Goal: Task Accomplishment & Management: Manage account settings

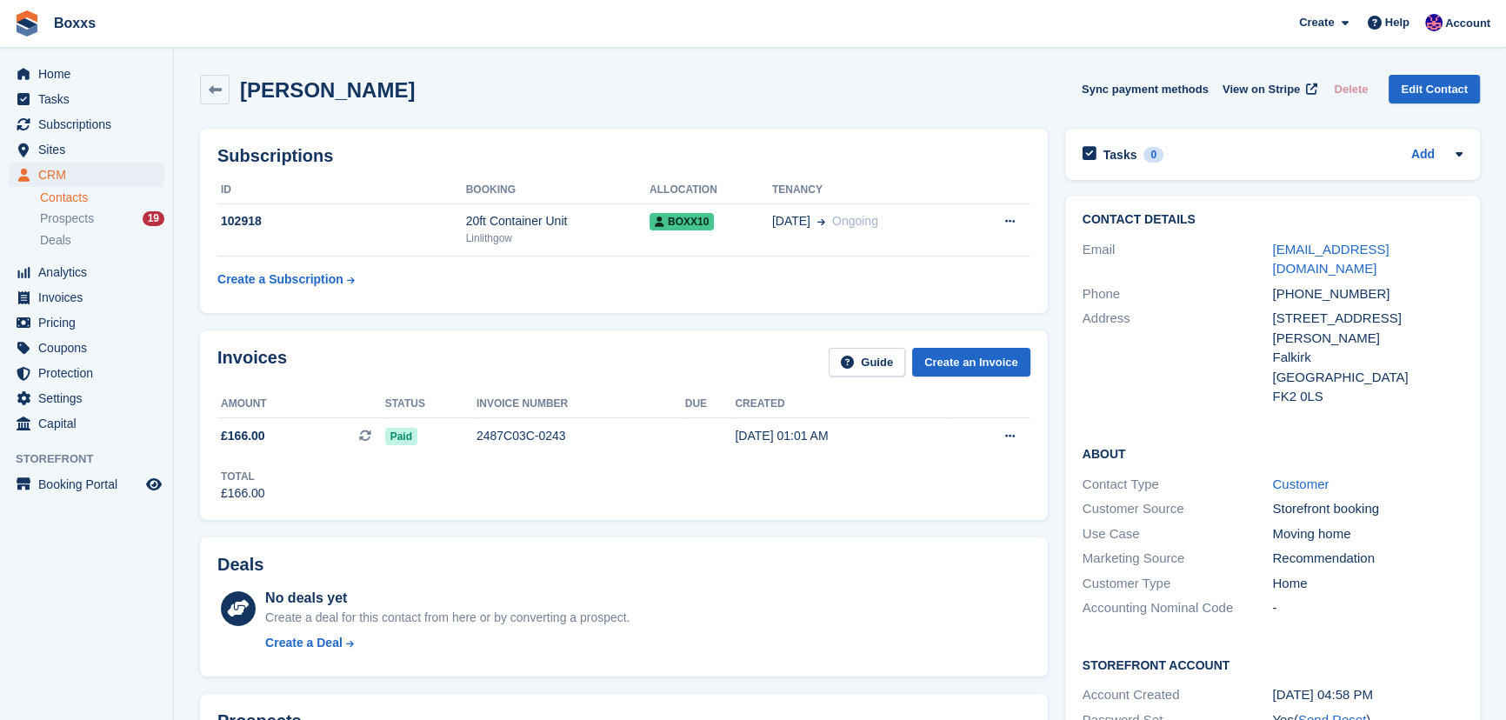
click at [709, 107] on div "HEATHER HAGGERTY Sync payment methods View on Stripe Delete Edit Contact" at bounding box center [840, 93] width 1298 height 54
drag, startPoint x: 72, startPoint y: 70, endPoint x: 87, endPoint y: 37, distance: 36.2
click at [72, 70] on span "Home" at bounding box center [90, 74] width 104 height 24
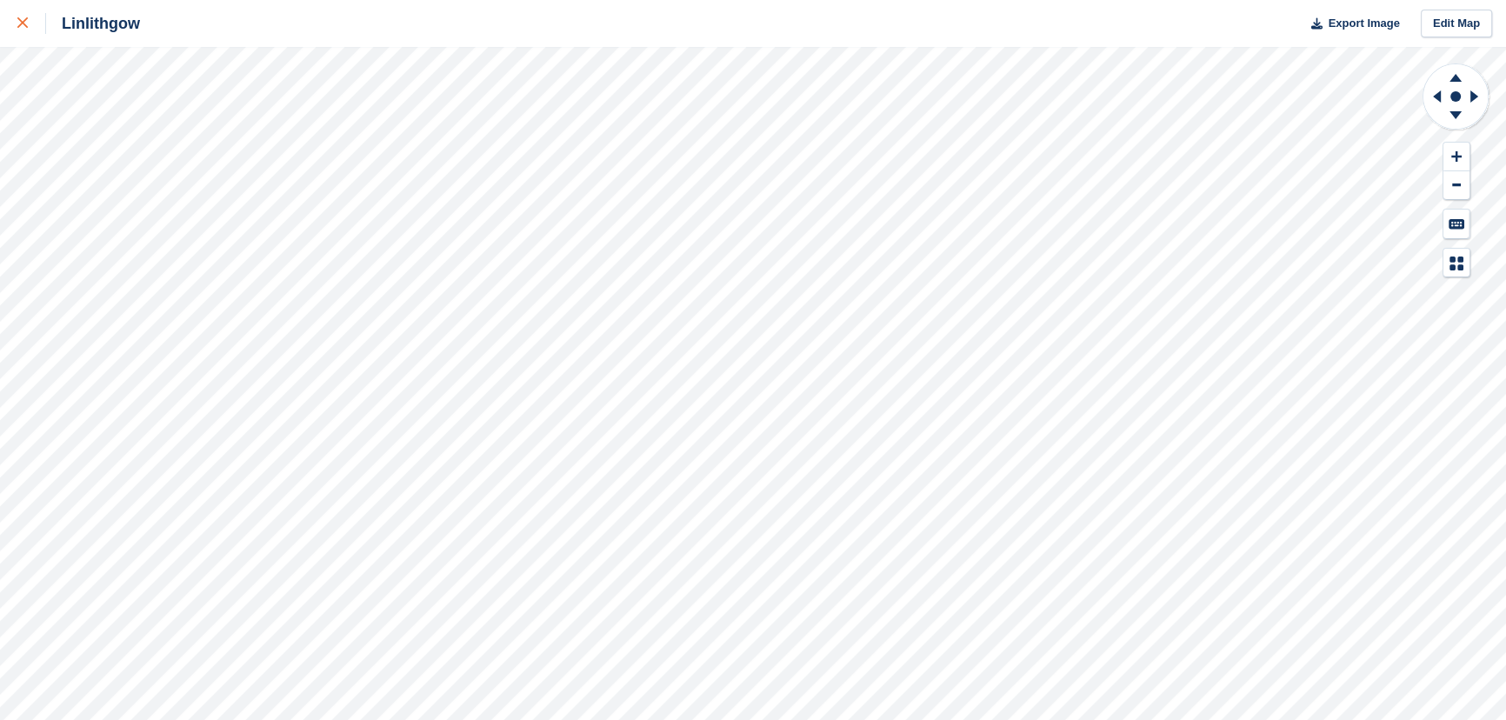
click at [21, 17] on icon at bounding box center [22, 22] width 10 height 10
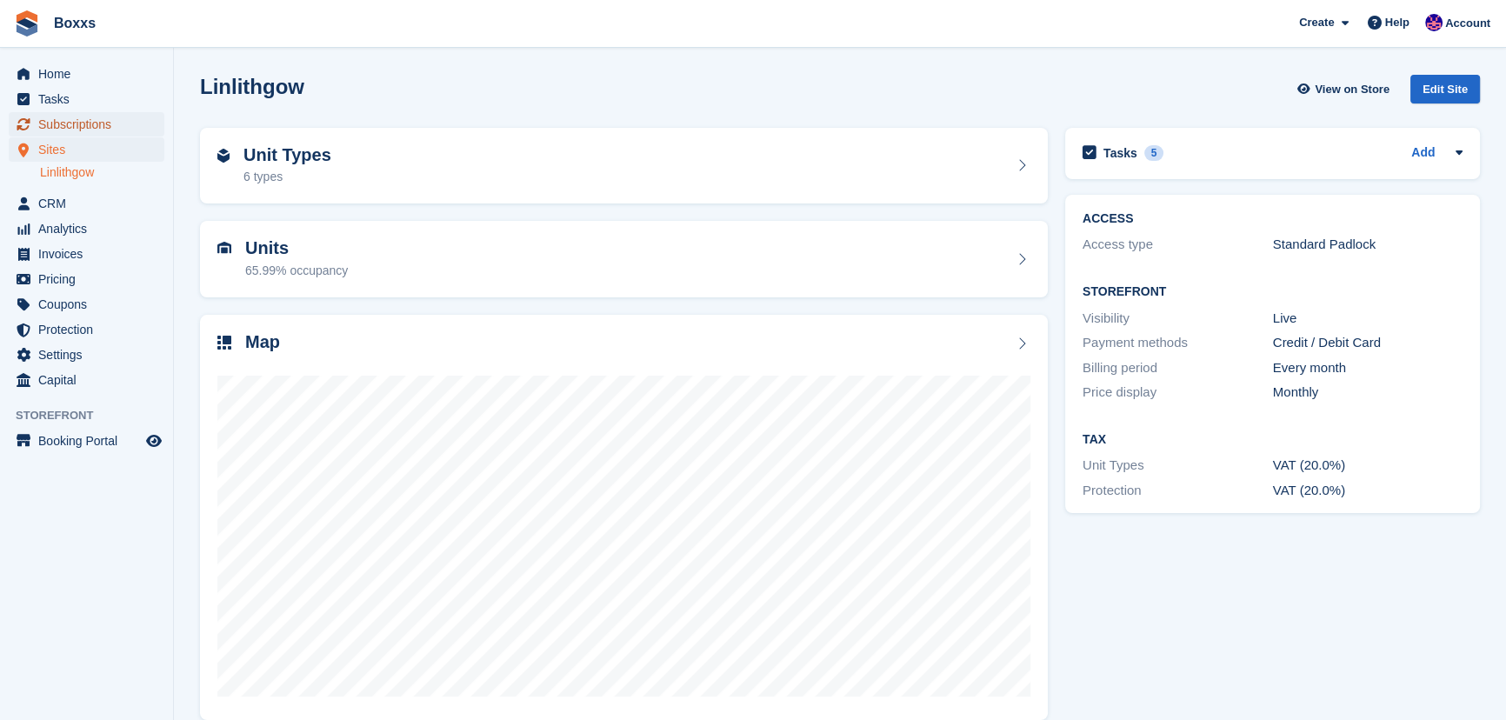
click at [89, 119] on span "Subscriptions" at bounding box center [90, 124] width 104 height 24
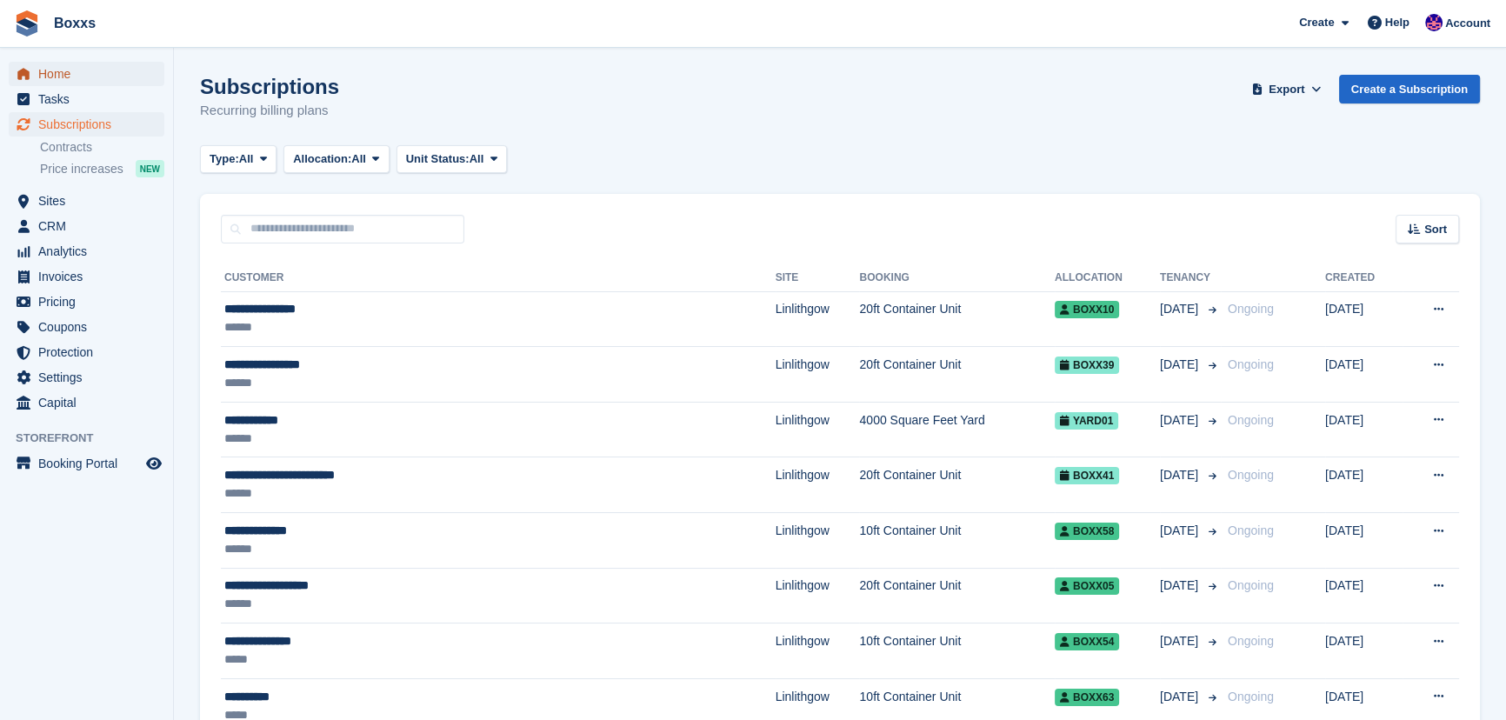
click at [65, 81] on span "Home" at bounding box center [90, 74] width 104 height 24
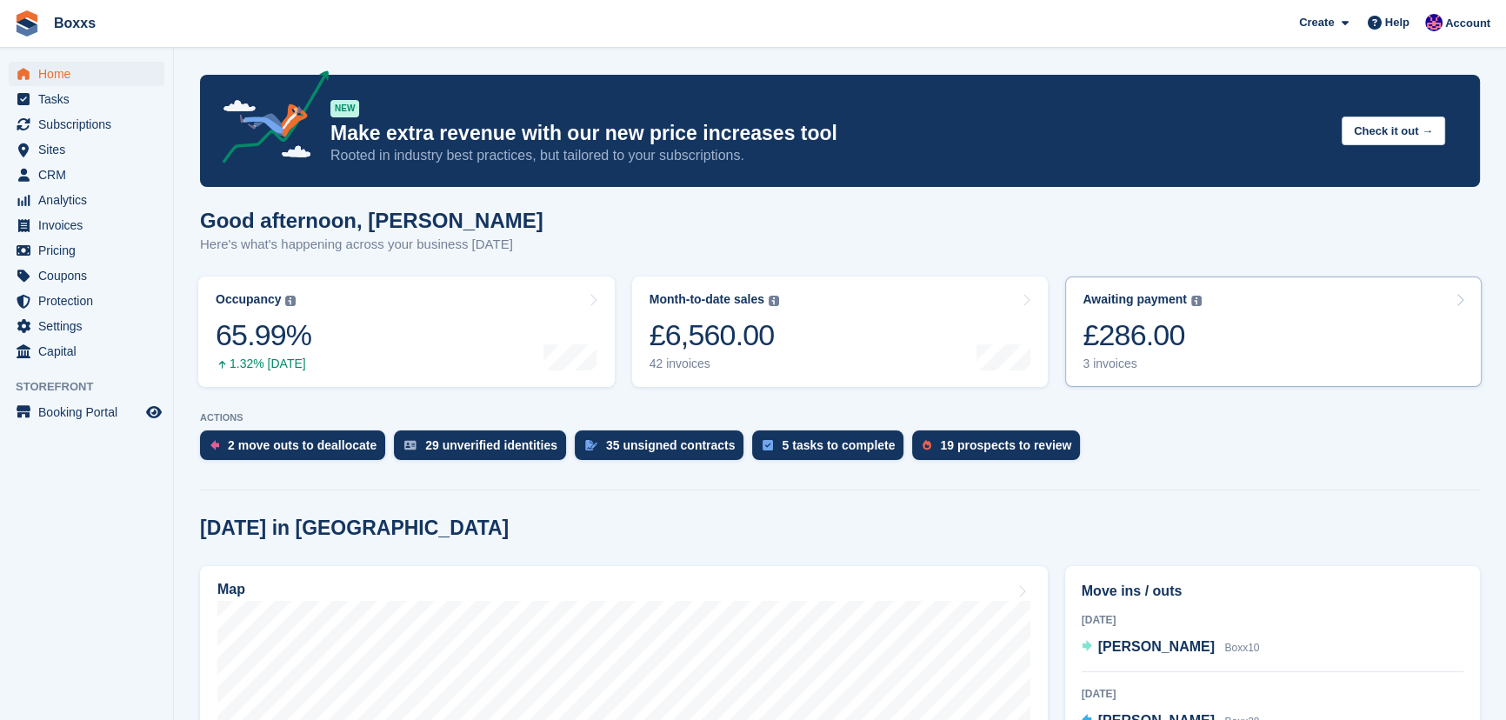
click at [1313, 331] on link "Awaiting payment The total outstanding balance on all open invoices. £286.00 3 …" at bounding box center [1273, 332] width 417 height 110
